Goal: Task Accomplishment & Management: Complete application form

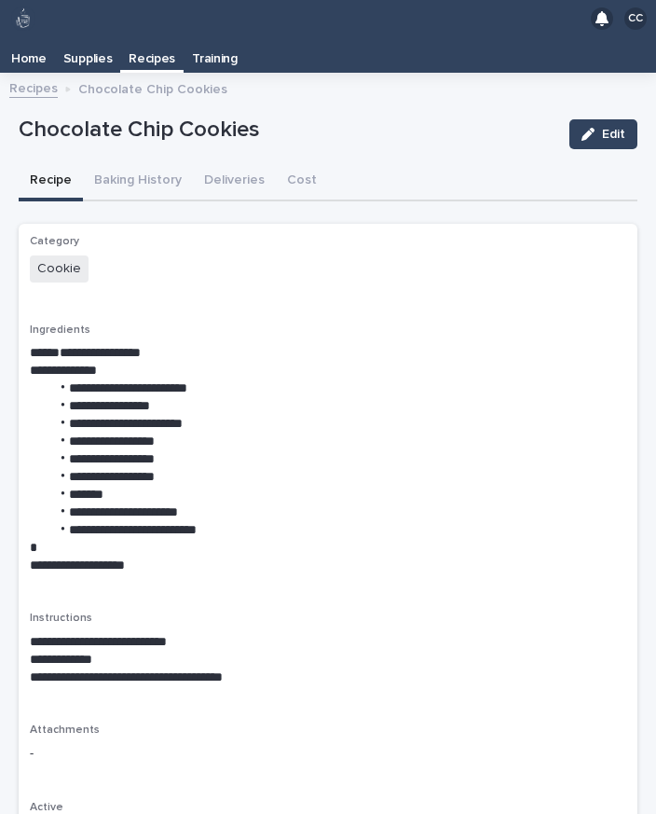
scroll to position [29, 0]
click at [141, 37] on p "Recipes" at bounding box center [152, 52] width 47 height 30
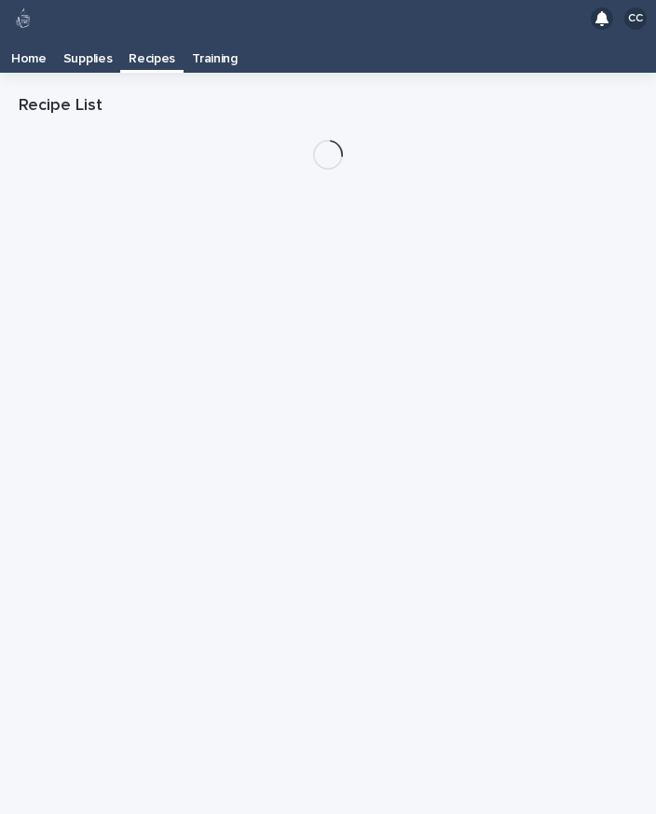
scroll to position [30, 0]
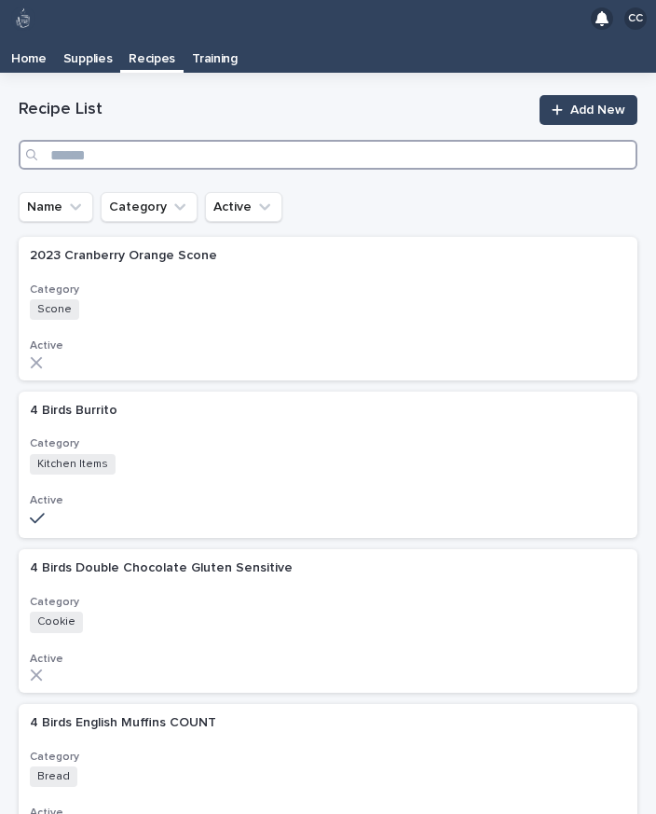
click at [301, 140] on input "Search" at bounding box center [328, 155] width 619 height 30
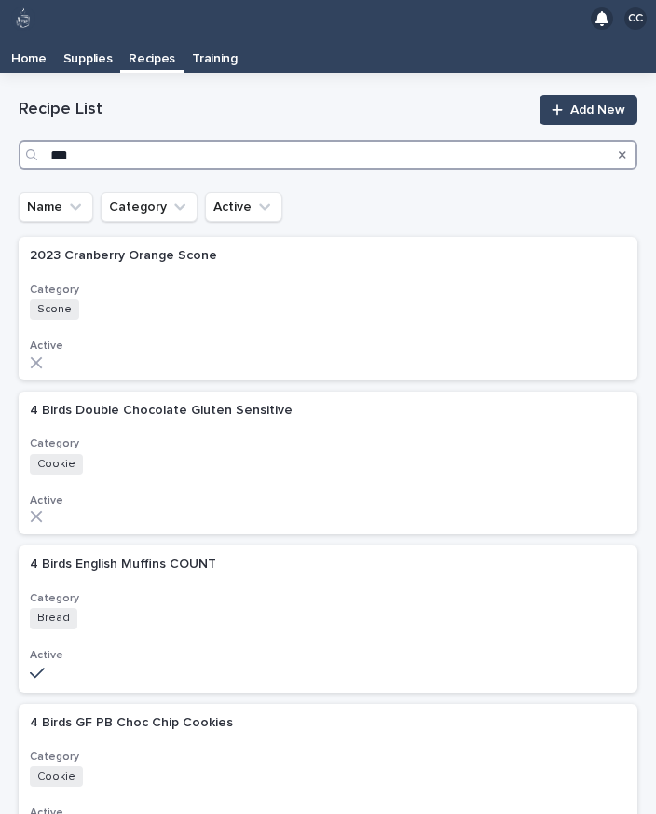
type input "****"
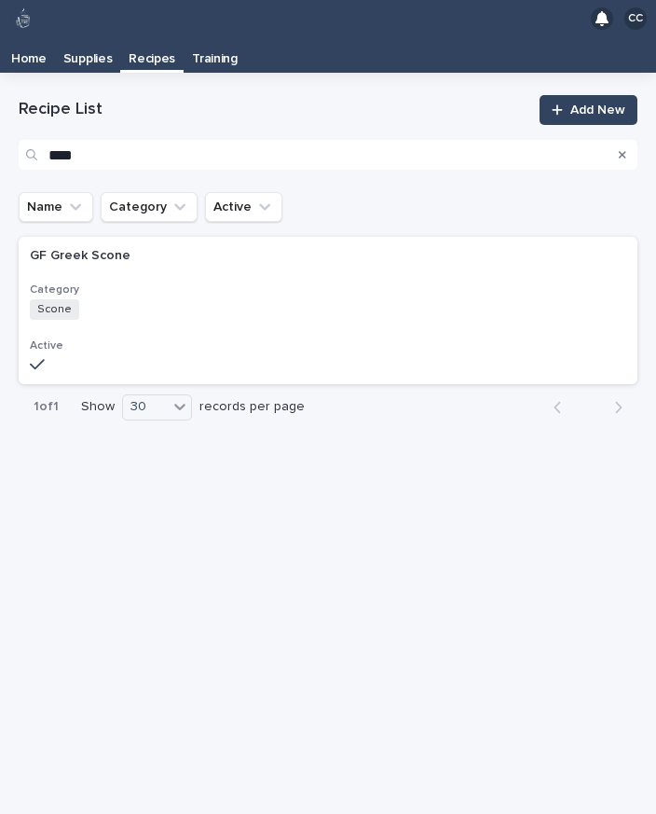
click at [349, 299] on div "Scone + 0" at bounding box center [193, 309] width 326 height 21
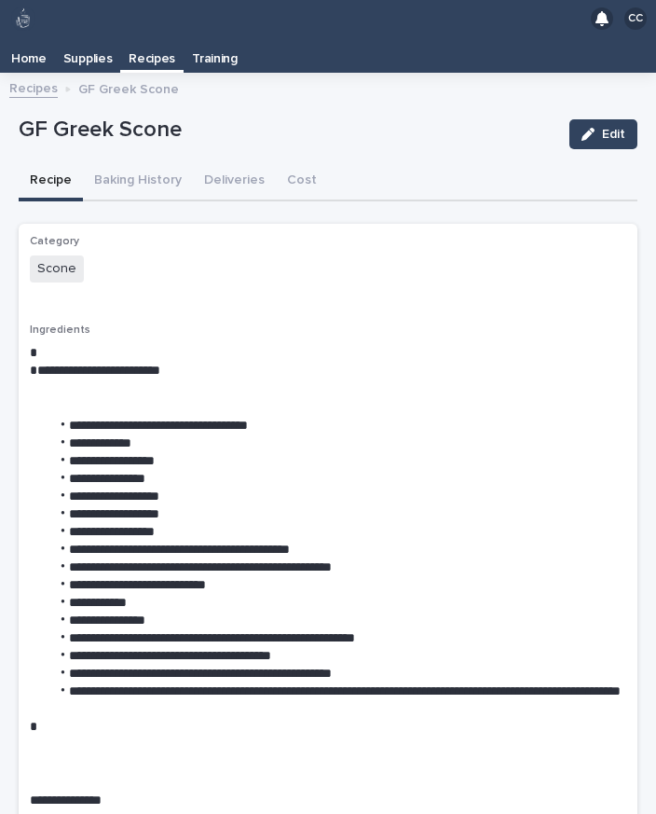
click at [155, 162] on button "Baking History" at bounding box center [138, 181] width 110 height 39
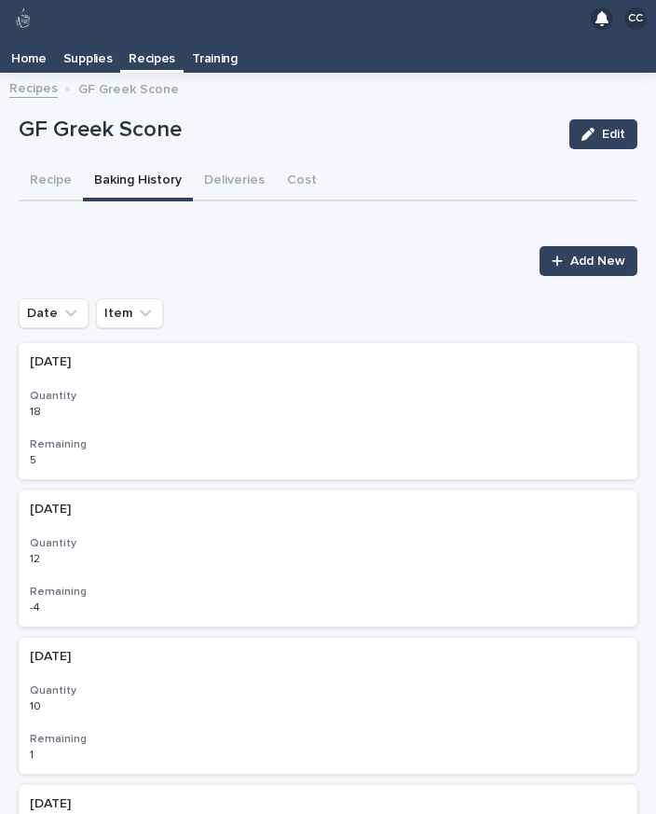
click at [585, 254] on span "Add New" at bounding box center [597, 260] width 55 height 13
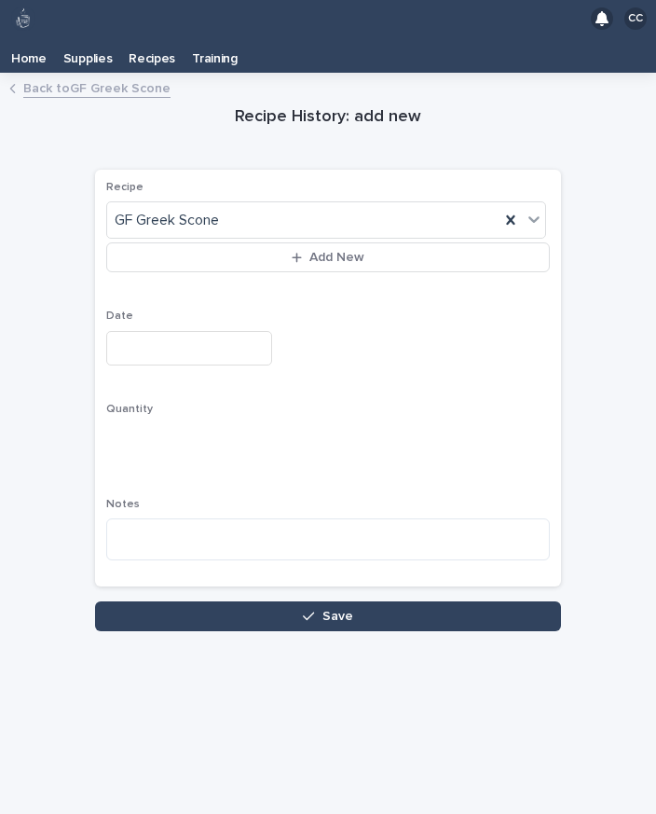
click at [172, 331] on input "text" at bounding box center [189, 348] width 166 height 34
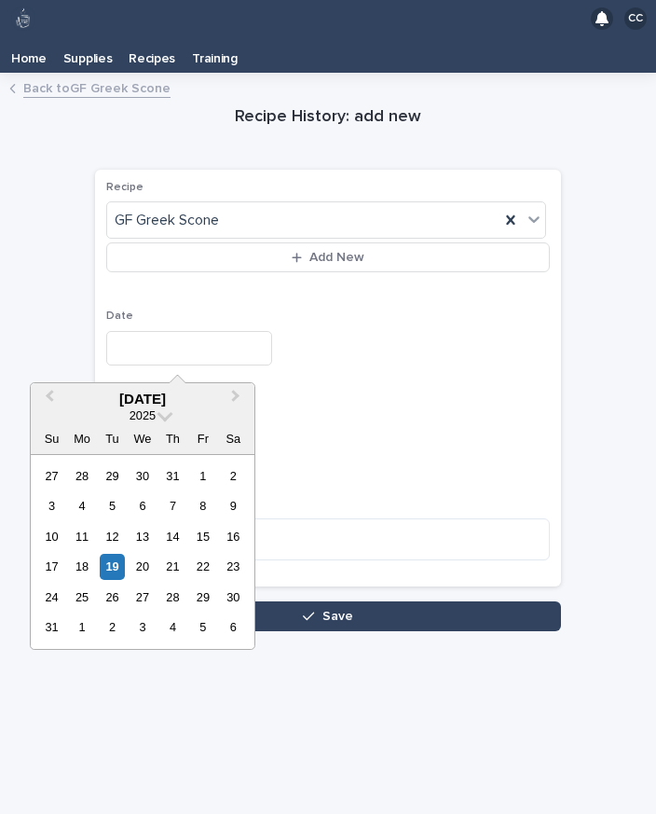
click at [109, 554] on div "19" at bounding box center [112, 566] width 25 height 25
type input "**********"
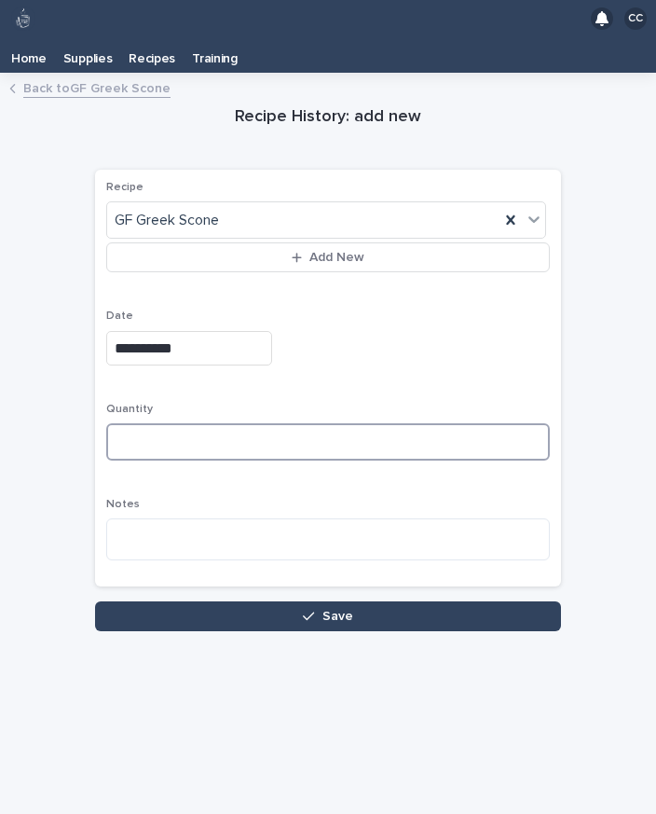
click at [216, 423] on input at bounding box center [328, 441] width 444 height 37
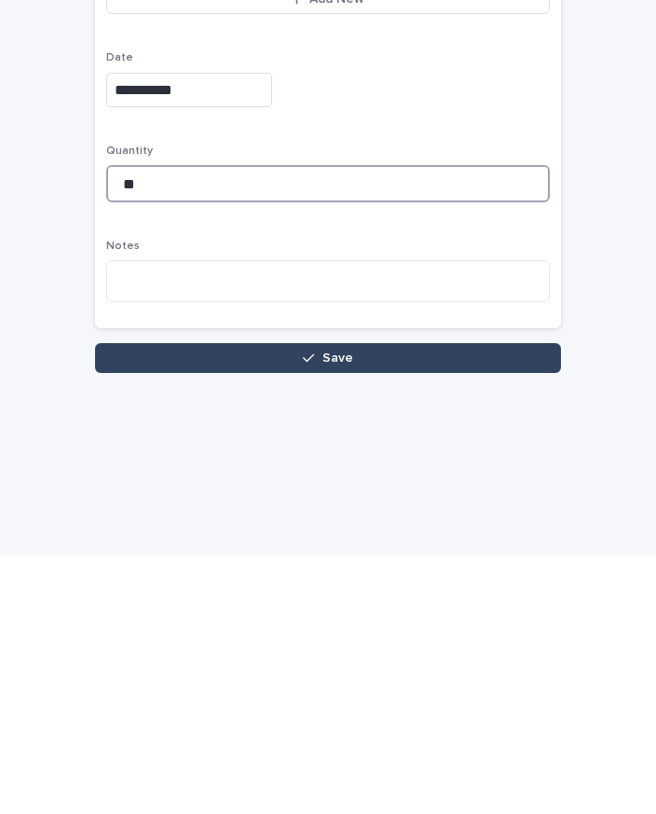
type input "**"
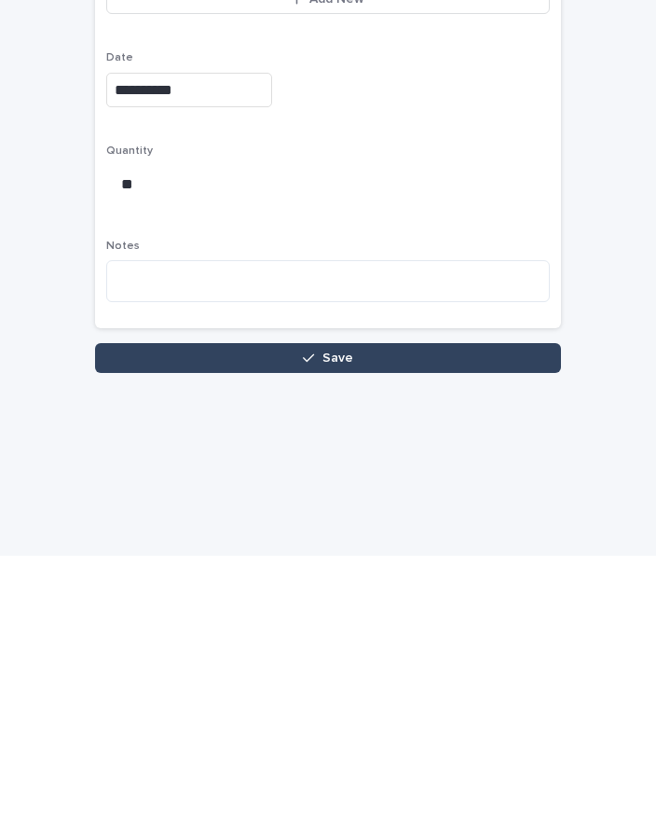
click at [459, 601] on button "Save" at bounding box center [328, 616] width 466 height 30
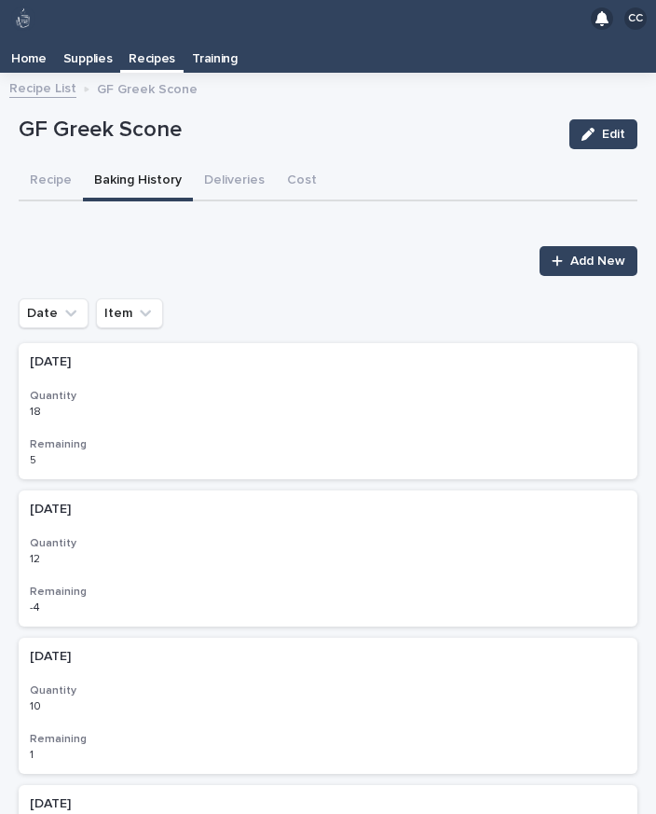
click at [144, 37] on p "Recipes" at bounding box center [152, 52] width 47 height 30
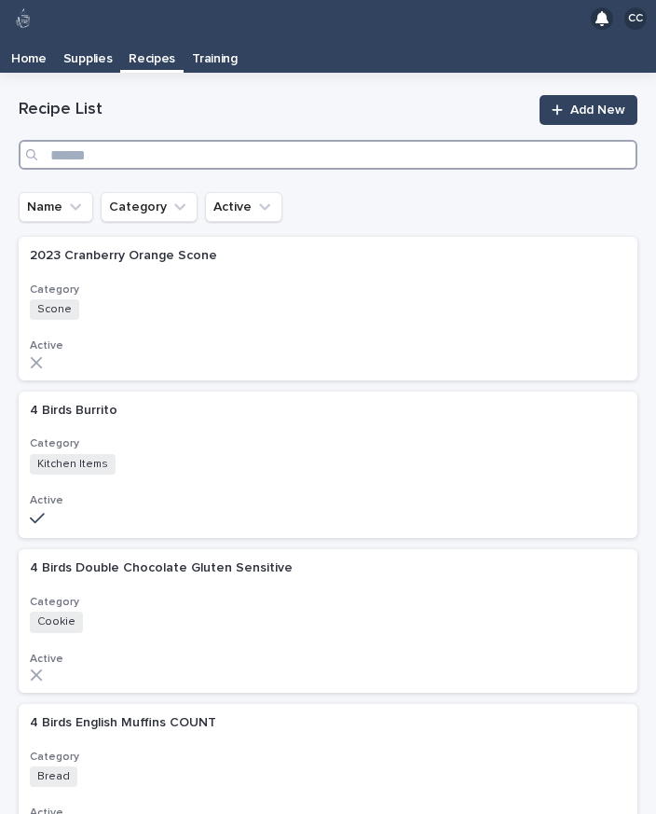
click at [229, 140] on input "Search" at bounding box center [328, 155] width 619 height 30
type input "****"
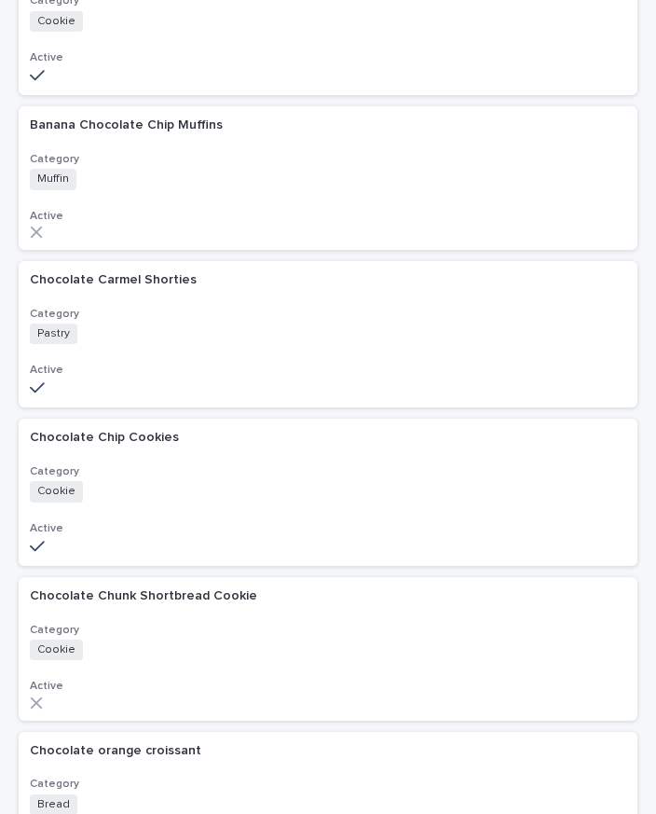
scroll to position [444, 0]
click at [310, 480] on div "Cookie + 0" at bounding box center [193, 490] width 326 height 21
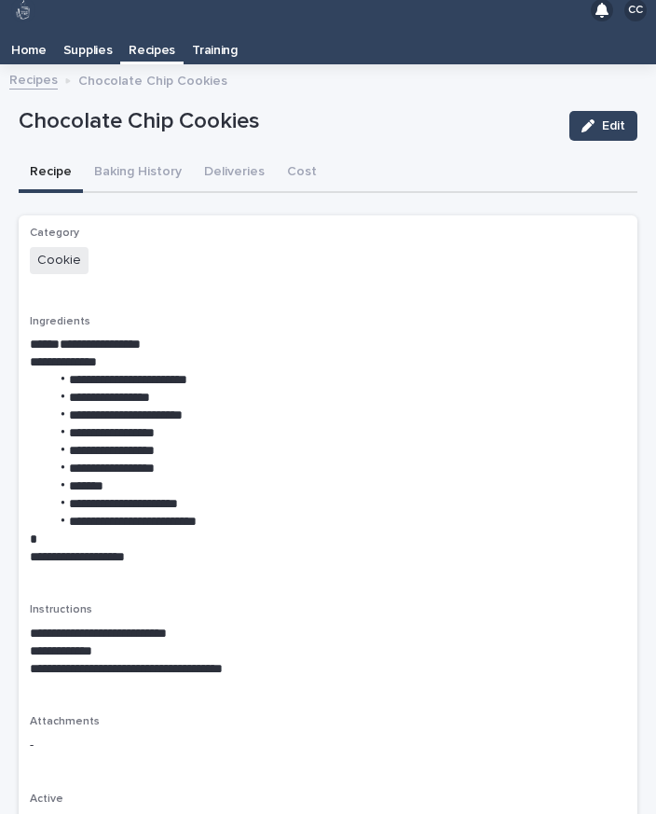
scroll to position [37, 0]
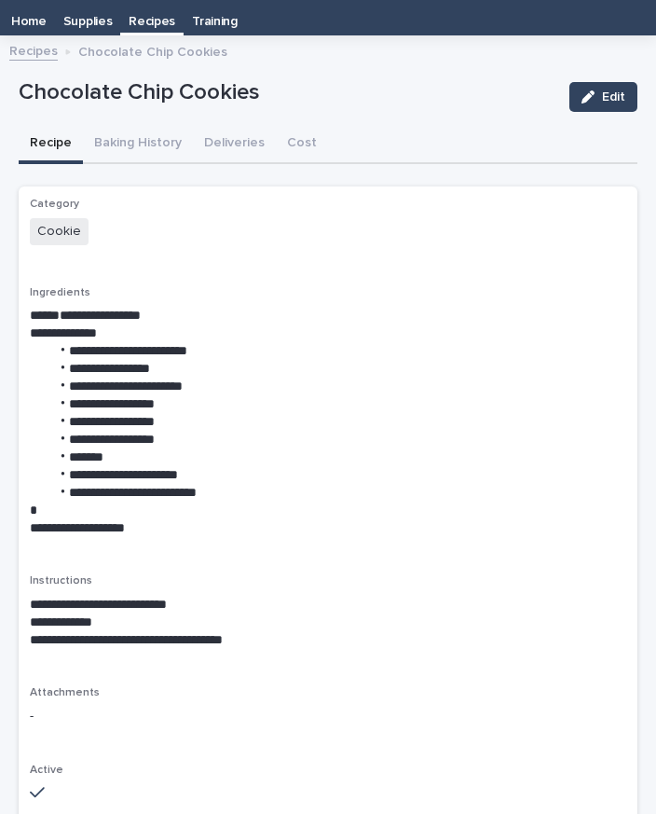
click at [139, 151] on button "Baking History" at bounding box center [138, 144] width 110 height 39
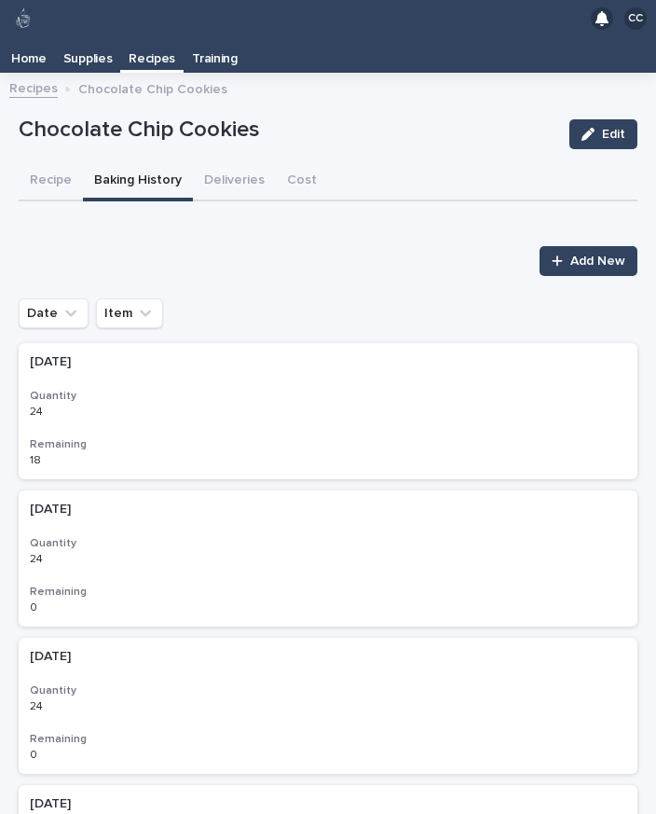
click at [609, 260] on span "Add New" at bounding box center [597, 260] width 55 height 13
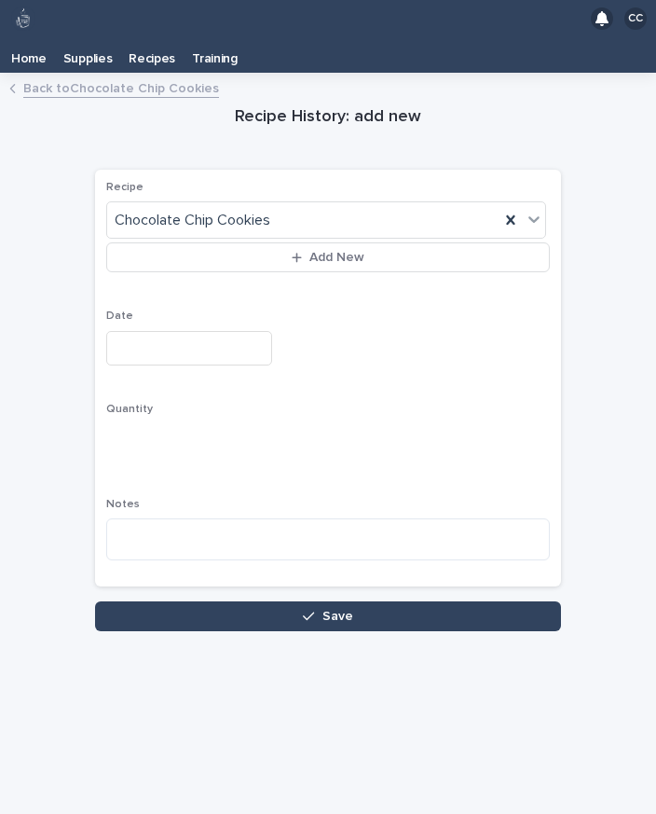
click at [185, 353] on input "text" at bounding box center [189, 348] width 166 height 34
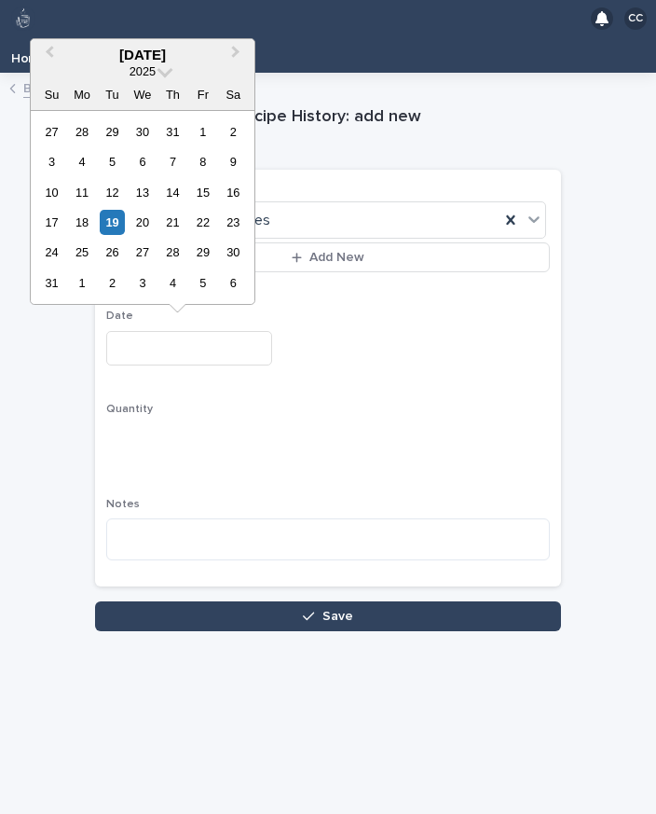
click at [112, 224] on div "19" at bounding box center [112, 222] width 25 height 25
type input "**********"
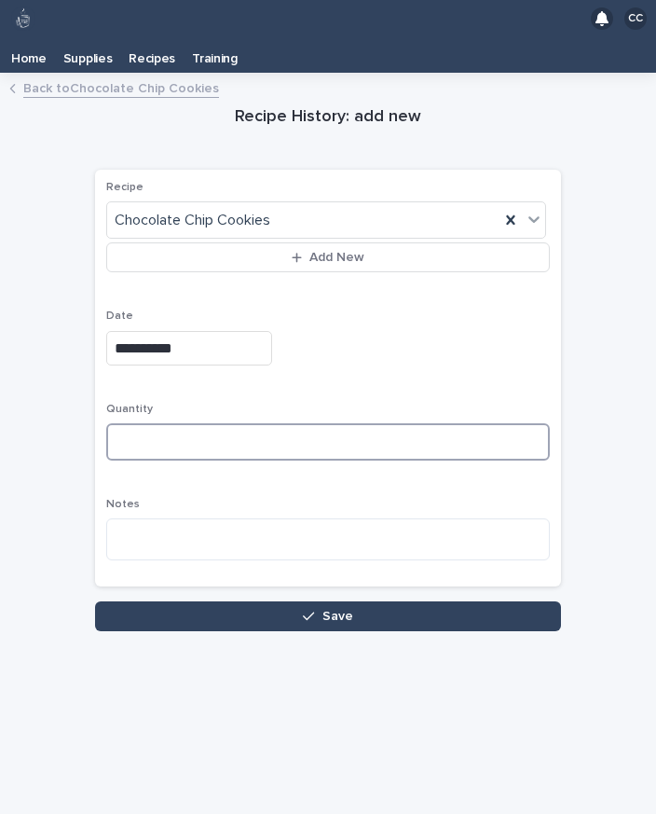
click at [208, 439] on input at bounding box center [328, 441] width 444 height 37
type input "**"
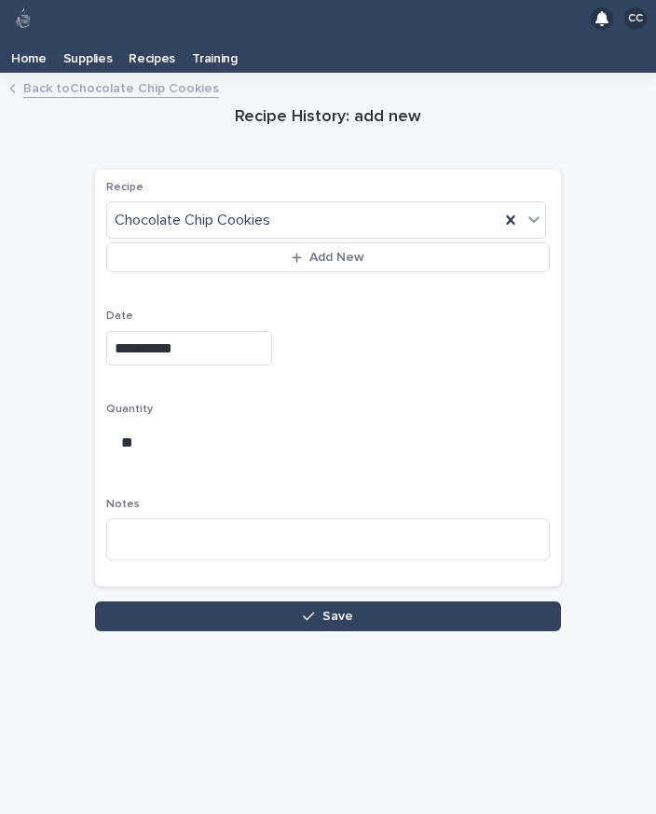
click at [397, 607] on button "Save" at bounding box center [328, 616] width 466 height 30
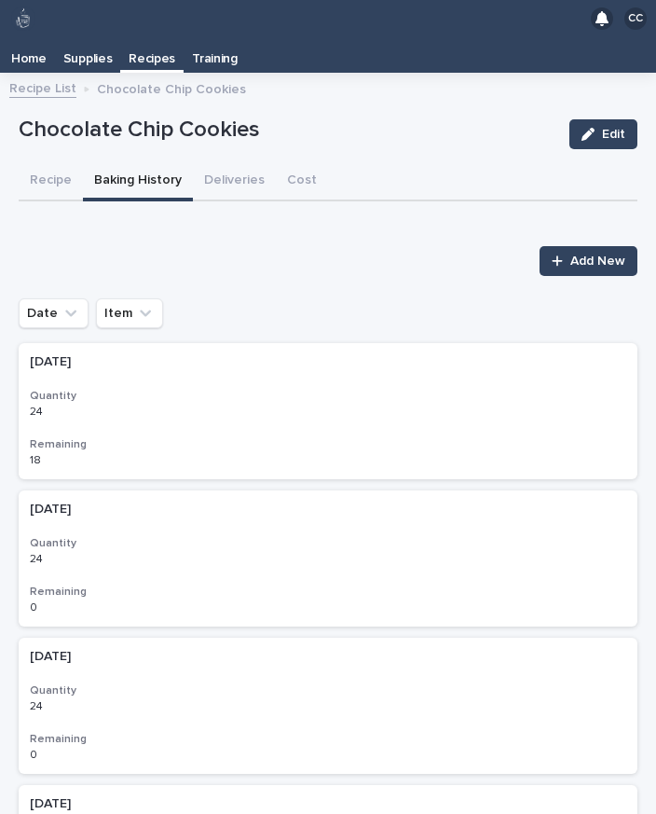
scroll to position [30, 0]
click at [48, 162] on button "Recipe" at bounding box center [51, 181] width 64 height 39
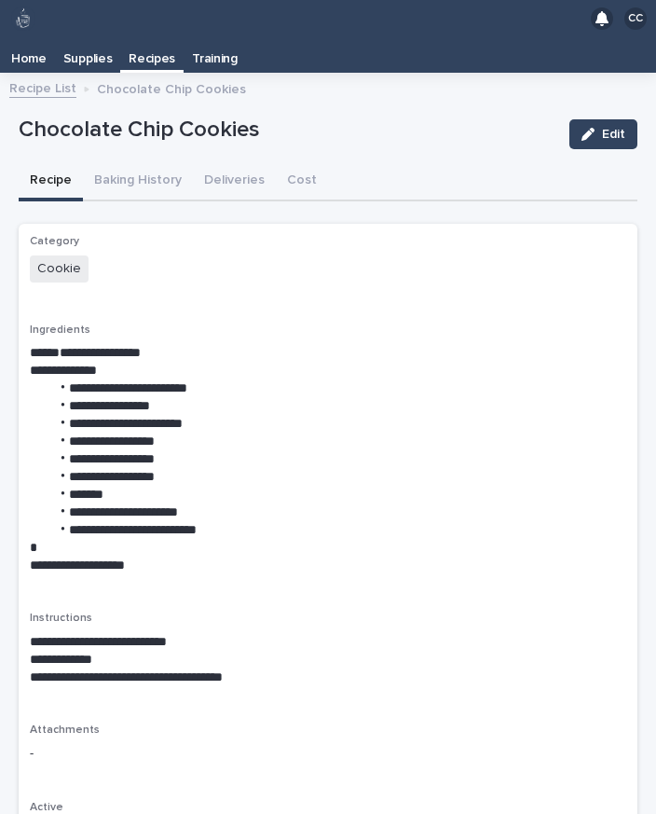
scroll to position [29, 0]
